Goal: Navigation & Orientation: Find specific page/section

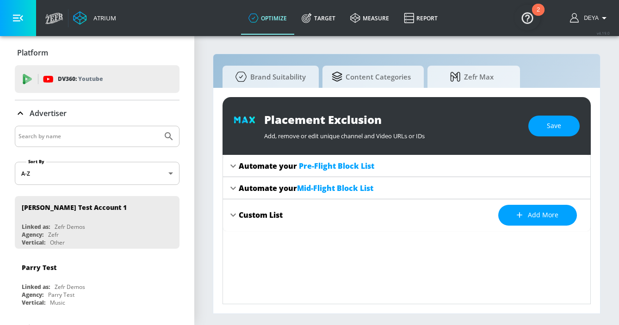
scroll to position [320, 0]
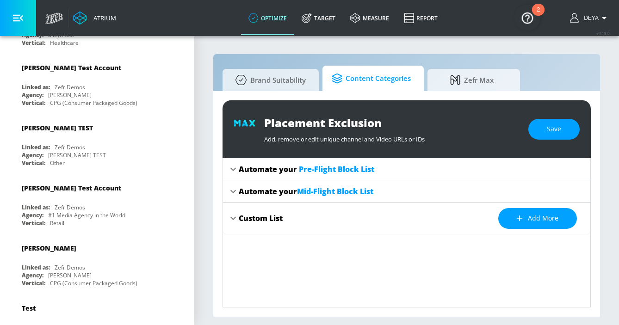
click at [367, 81] on span "Content Categories" at bounding box center [371, 79] width 79 height 22
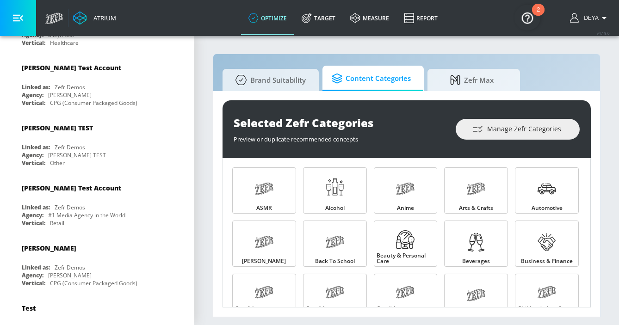
click at [279, 85] on span "Brand Suitability" at bounding box center [269, 80] width 74 height 22
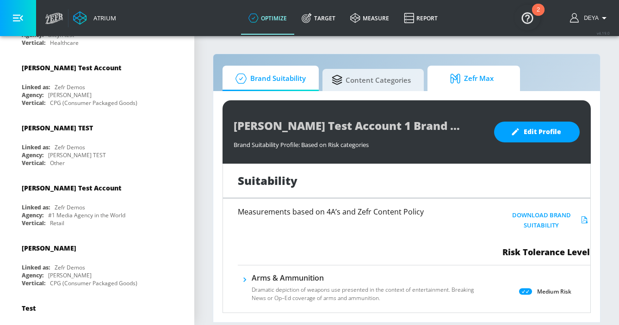
click at [490, 80] on span "Zefr Max" at bounding box center [472, 79] width 70 height 22
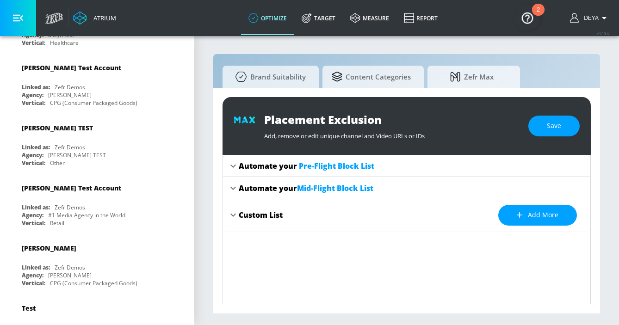
click at [338, 165] on span "Pre-Flight Block List" at bounding box center [336, 166] width 75 height 10
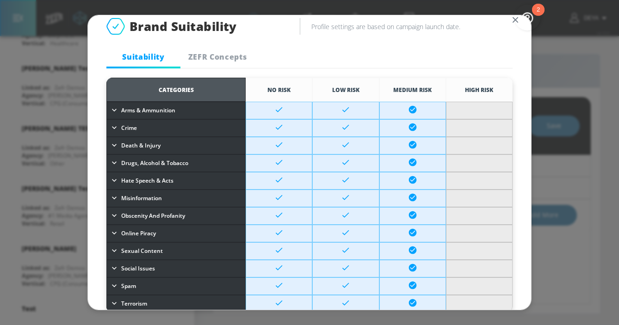
scroll to position [9, 0]
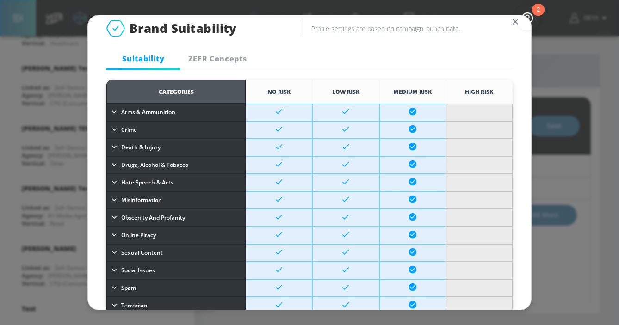
drag, startPoint x: 512, startPoint y: 20, endPoint x: 492, endPoint y: 21, distance: 20.8
click at [512, 21] on icon "button" at bounding box center [515, 22] width 10 height 10
